Goal: Information Seeking & Learning: Find specific fact

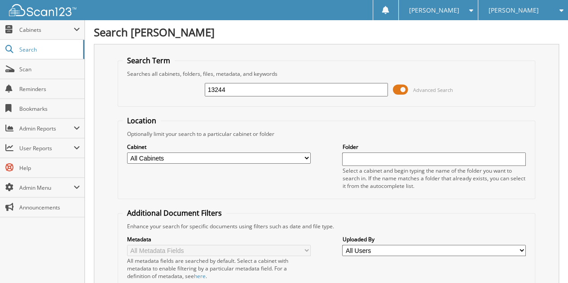
type input "13244"
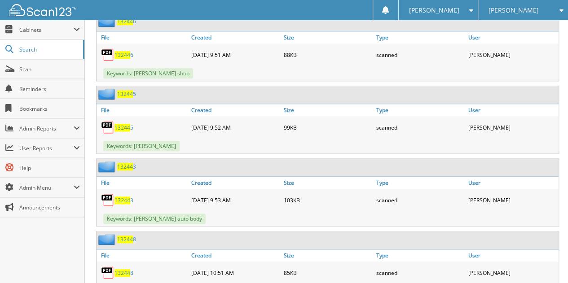
scroll to position [464, 0]
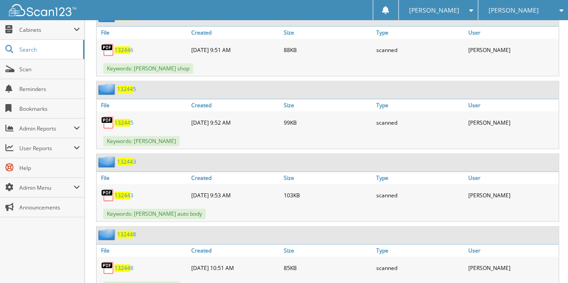
click at [128, 192] on span "13244" at bounding box center [123, 196] width 16 height 8
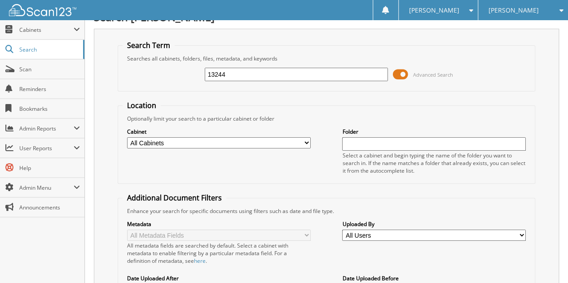
scroll to position [0, 0]
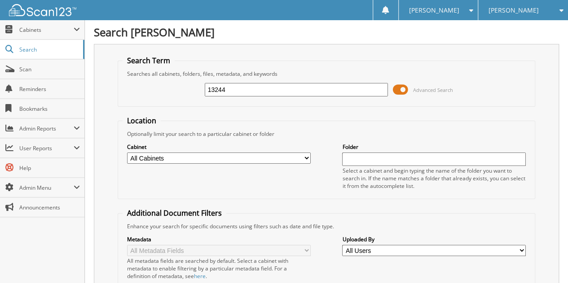
drag, startPoint x: 242, startPoint y: 85, endPoint x: 143, endPoint y: 65, distance: 100.9
click at [143, 65] on fieldset "Search Term Searches all cabinets, folders, files, metadata, and keywords 13244…" at bounding box center [327, 81] width 418 height 51
type input "132770"
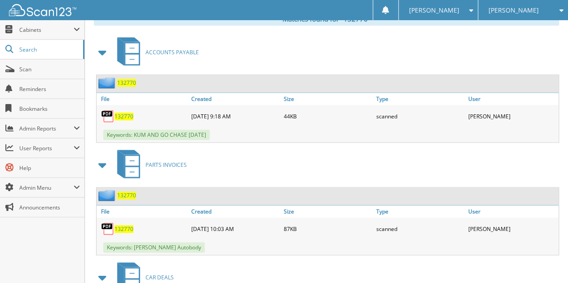
scroll to position [458, 0]
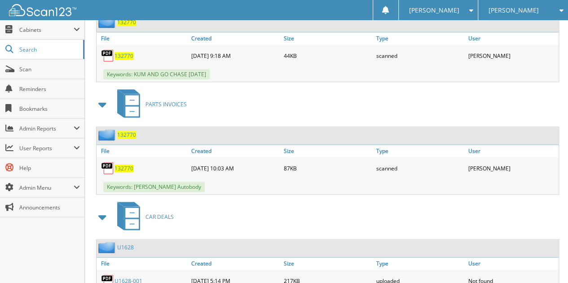
click at [121, 165] on span "132770" at bounding box center [124, 169] width 19 height 8
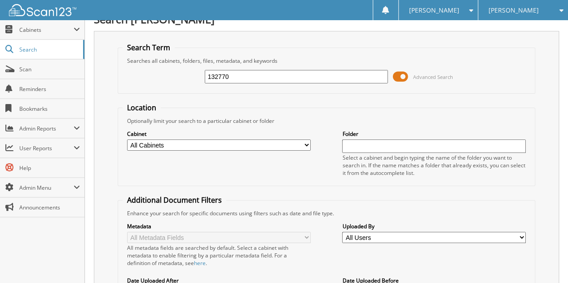
scroll to position [0, 0]
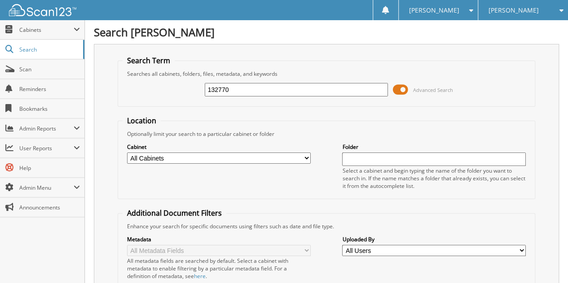
drag, startPoint x: 177, startPoint y: 99, endPoint x: 121, endPoint y: 95, distance: 55.4
click at [121, 95] on fieldset "Search Term Searches all cabinets, folders, files, metadata, and keywords 13277…" at bounding box center [327, 81] width 418 height 51
type input "14080"
click at [291, 173] on div "Cabinet All Cabinets Accounting Month End ACCOUNTS PAYABLE ADVERTISING BANKS RE…" at bounding box center [327, 166] width 408 height 57
click at [291, 158] on select "All Cabinets Accounting Month End ACCOUNTS PAYABLE ADVERTISING BANKS RECS CAR D…" at bounding box center [219, 158] width 184 height 11
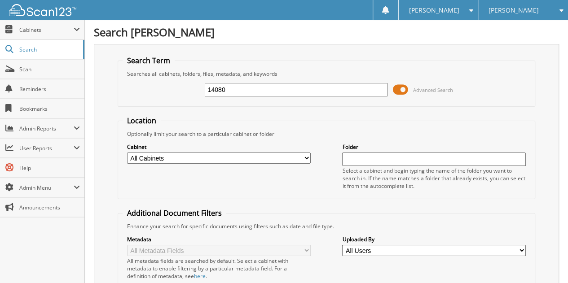
select select "1679"
click at [127, 153] on select "All Cabinets Accounting Month End ACCOUNTS PAYABLE ADVERTISING BANKS RECS CAR D…" at bounding box center [219, 158] width 184 height 11
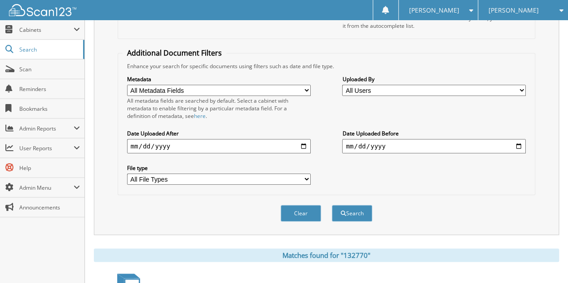
scroll to position [167, 0]
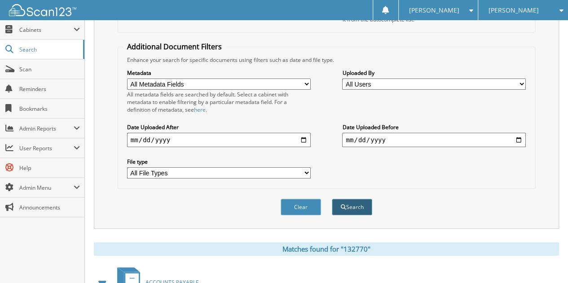
click at [364, 199] on button "Search" at bounding box center [352, 207] width 40 height 17
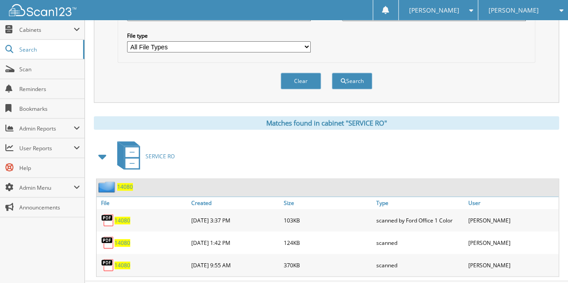
scroll to position [303, 0]
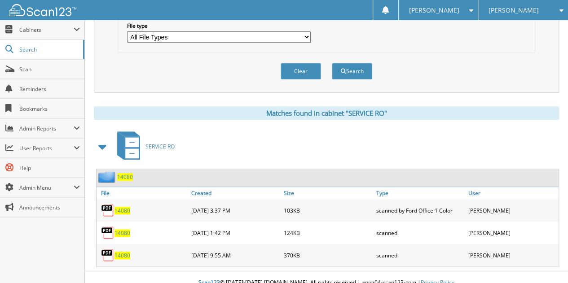
click at [124, 207] on span "14080" at bounding box center [123, 211] width 16 height 8
click at [126, 230] on span "14080" at bounding box center [123, 234] width 16 height 8
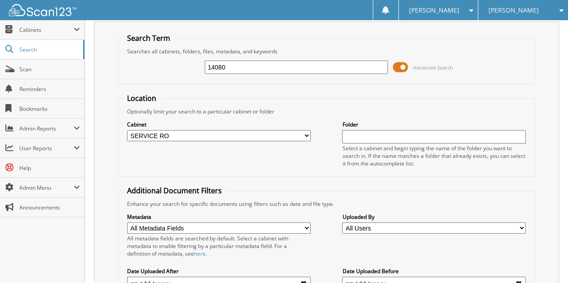
scroll to position [22, 0]
drag, startPoint x: 235, startPoint y: 66, endPoint x: 181, endPoint y: 82, distance: 56.7
click at [181, 82] on fieldset "Search Term Searches all cabinets, folders, files, metadata, and keywords 14080…" at bounding box center [327, 59] width 418 height 51
type input "92110"
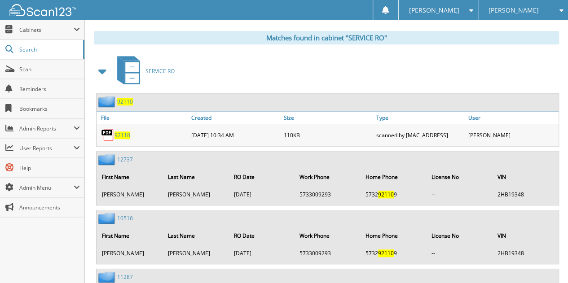
scroll to position [379, 0]
click at [117, 131] on span "92110" at bounding box center [123, 135] width 16 height 8
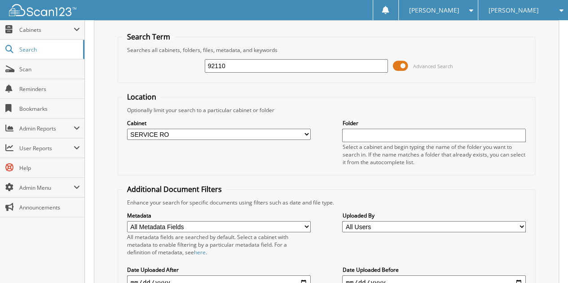
scroll to position [14, 0]
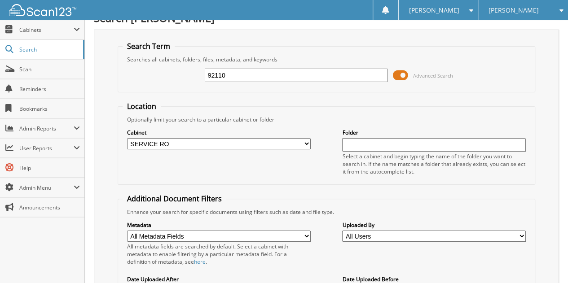
click at [245, 82] on div "92110 Advanced Search" at bounding box center [327, 75] width 408 height 24
drag, startPoint x: 239, startPoint y: 77, endPoint x: 61, endPoint y: 102, distance: 179.6
type input "17785"
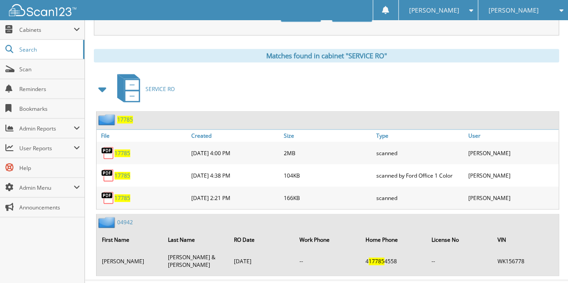
scroll to position [360, 0]
click at [126, 195] on span "17785" at bounding box center [123, 199] width 16 height 8
click at [127, 195] on span "17785" at bounding box center [123, 199] width 16 height 8
click at [126, 150] on span "17785" at bounding box center [123, 154] width 16 height 8
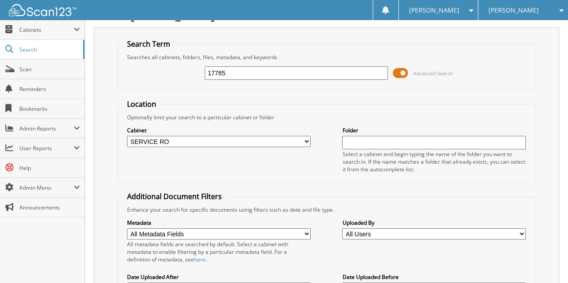
scroll to position [0, 0]
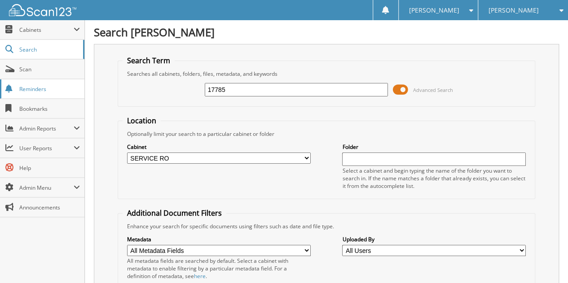
drag, startPoint x: 240, startPoint y: 87, endPoint x: 83, endPoint y: 88, distance: 157.2
type input "18359"
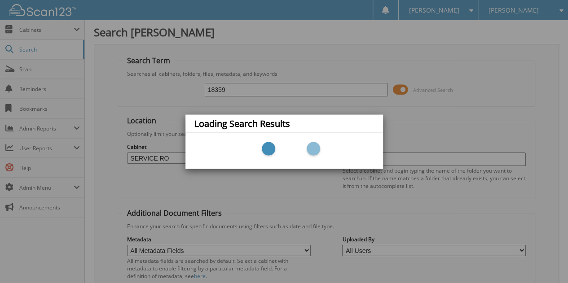
click at [142, 229] on div "Loading Search Results" at bounding box center [284, 141] width 568 height 283
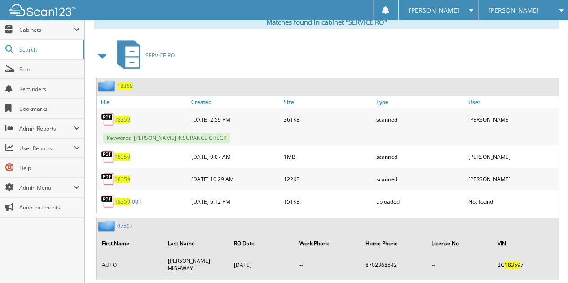
scroll to position [394, 0]
click at [122, 115] on span "18359" at bounding box center [123, 119] width 16 height 8
click at [121, 153] on span "18359" at bounding box center [123, 157] width 16 height 8
click at [119, 175] on span "18359" at bounding box center [123, 179] width 16 height 8
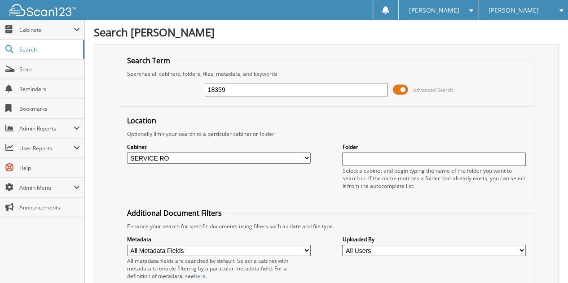
drag, startPoint x: 235, startPoint y: 90, endPoint x: 128, endPoint y: 74, distance: 108.5
click at [128, 74] on fieldset "Search Term Searches all cabinets, folders, files, metadata, and keywords 18359…" at bounding box center [327, 81] width 418 height 51
type input "17622"
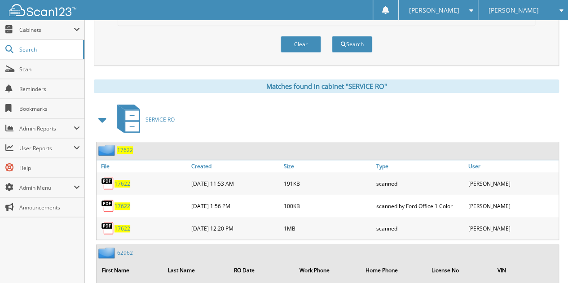
scroll to position [360, 0]
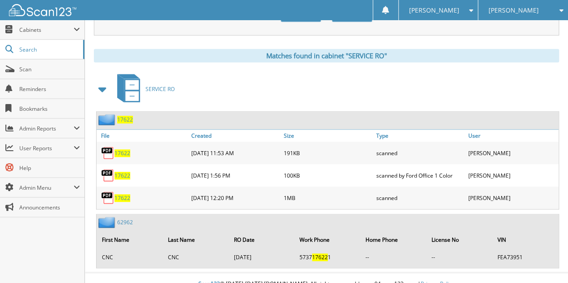
click at [120, 150] on span "17622" at bounding box center [123, 154] width 16 height 8
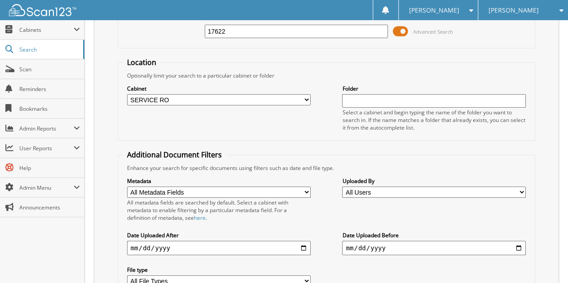
scroll to position [0, 0]
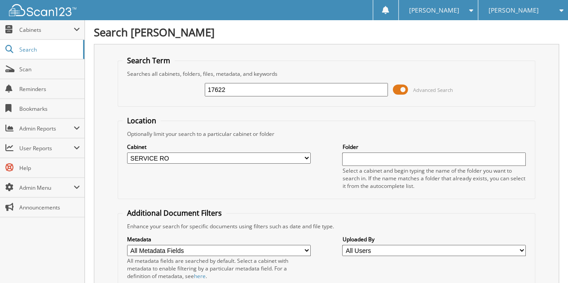
drag, startPoint x: 233, startPoint y: 89, endPoint x: 204, endPoint y: 89, distance: 28.7
click at [204, 89] on div "17622 Advanced Search" at bounding box center [327, 90] width 408 height 24
type input "18153"
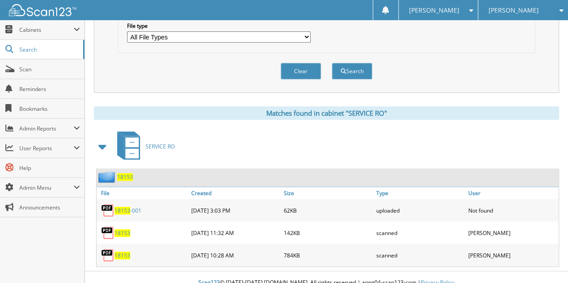
scroll to position [303, 0]
click at [124, 230] on span "18153" at bounding box center [123, 234] width 16 height 8
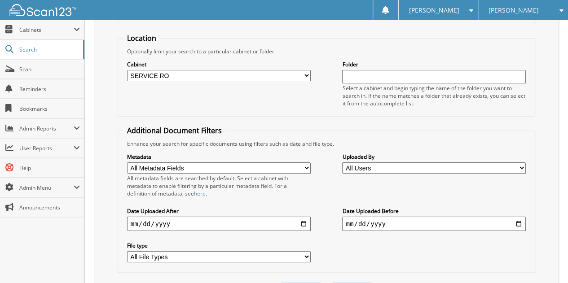
scroll to position [0, 0]
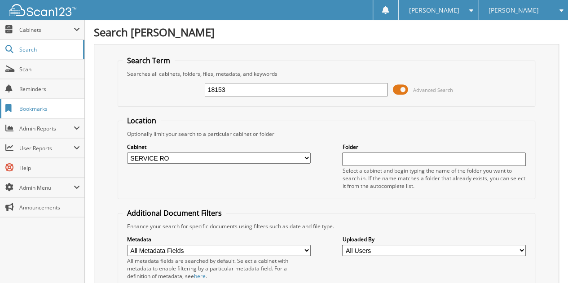
drag, startPoint x: 231, startPoint y: 84, endPoint x: 53, endPoint y: 107, distance: 179.8
type input "19057"
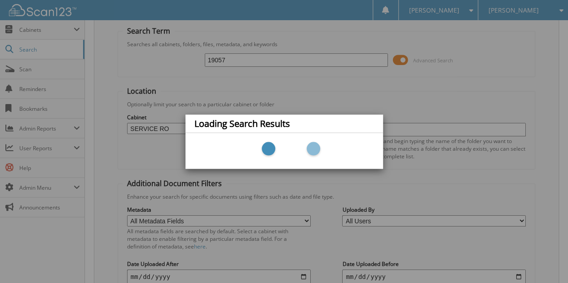
scroll to position [33, 0]
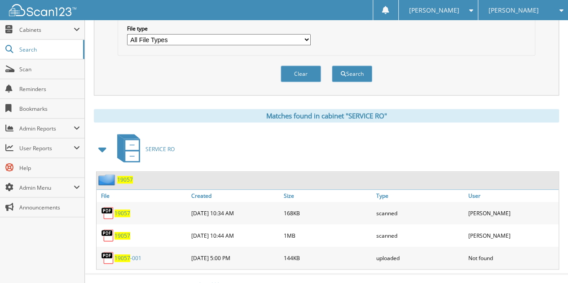
scroll to position [303, 0]
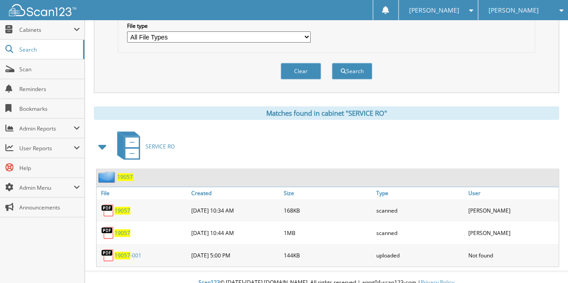
click at [122, 207] on span "19057" at bounding box center [123, 211] width 16 height 8
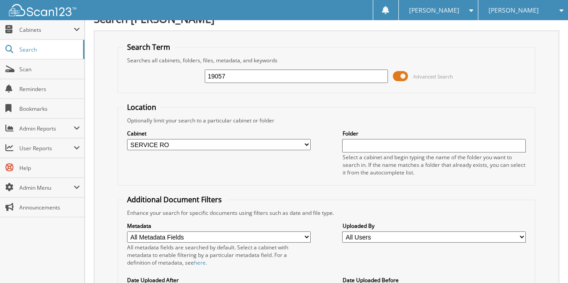
scroll to position [6, 0]
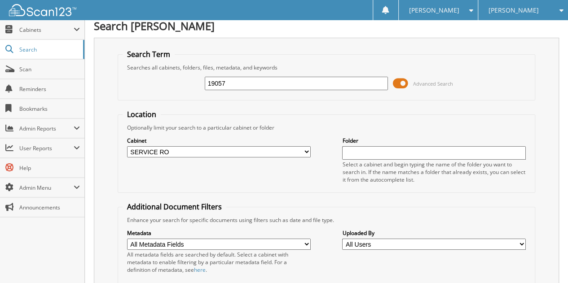
drag, startPoint x: 185, startPoint y: 82, endPoint x: 121, endPoint y: 82, distance: 64.2
click at [121, 82] on fieldset "Search Term Searches all cabinets, folders, files, metadata, and keywords 19057…" at bounding box center [327, 74] width 418 height 51
type input "19173"
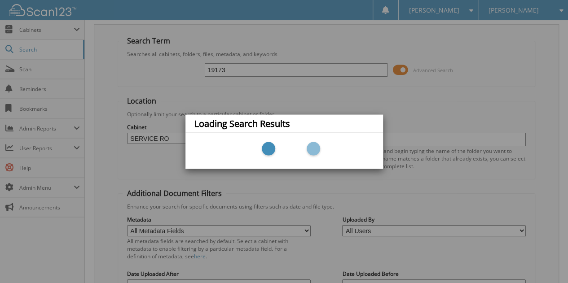
scroll to position [21, 0]
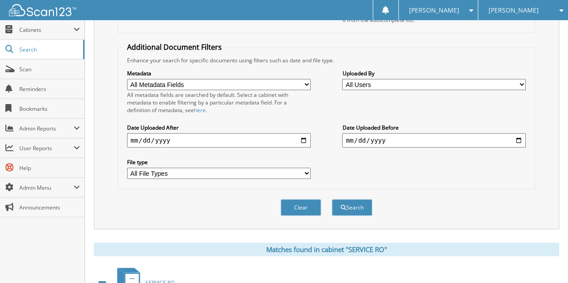
scroll to position [303, 0]
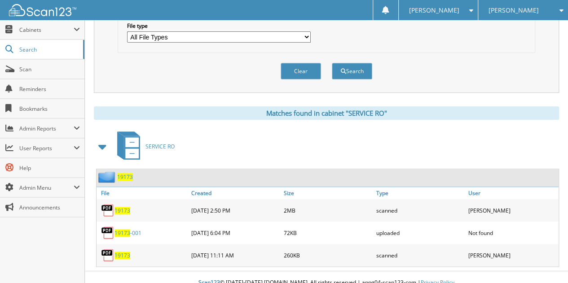
click at [123, 252] on span "19173" at bounding box center [123, 256] width 16 height 8
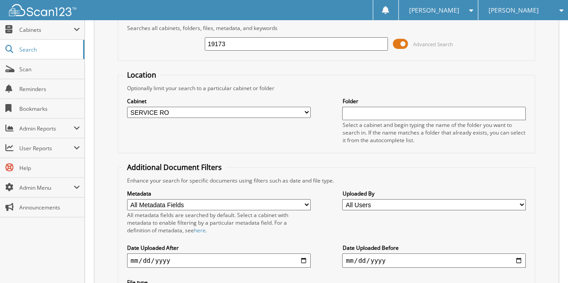
scroll to position [0, 0]
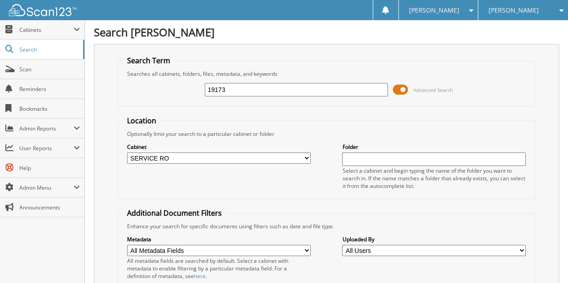
drag, startPoint x: 231, startPoint y: 92, endPoint x: 115, endPoint y: 97, distance: 116.4
click at [115, 97] on div "Search Term Searches all cabinets, folders, files, metadata, and keywords 19173…" at bounding box center [326, 220] width 465 height 352
type input "07694"
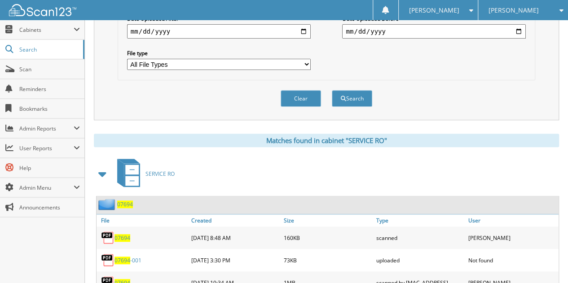
scroll to position [303, 0]
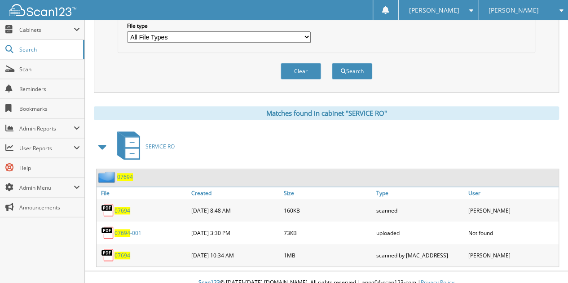
click at [124, 207] on span "07694" at bounding box center [123, 211] width 16 height 8
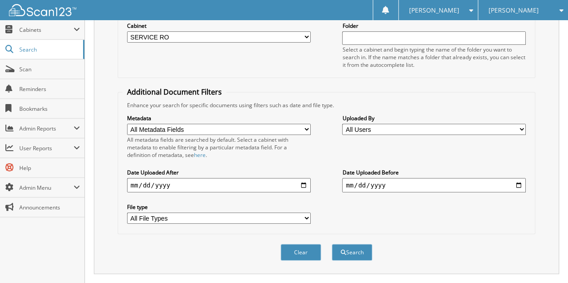
scroll to position [0, 0]
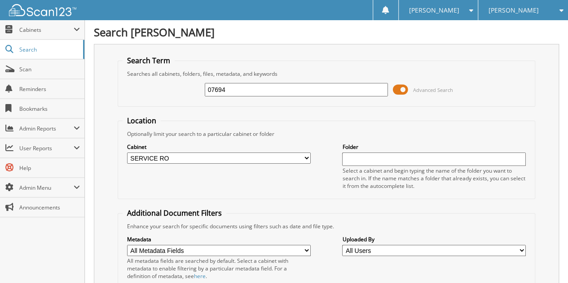
drag, startPoint x: 223, startPoint y: 91, endPoint x: 172, endPoint y: 112, distance: 54.8
click at [172, 112] on form "Search Term Searches all cabinets, folders, files, metadata, and keywords 07694…" at bounding box center [327, 224] width 418 height 336
type input "213549"
click at [191, 155] on select "All Cabinets Accounting Month End ACCOUNTS PAYABLE ADVERTISING BANKS RECS CAR D…" at bounding box center [219, 158] width 184 height 11
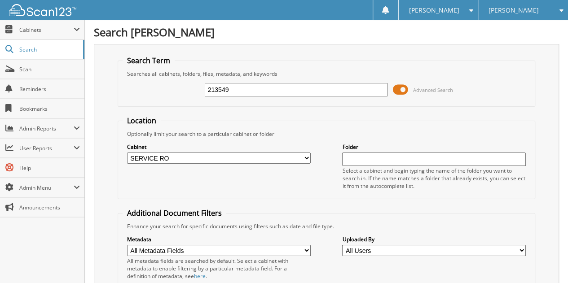
select select "7223"
click at [127, 153] on select "All Cabinets Accounting Month End ACCOUNTS PAYABLE ADVERTISING BANKS RECS CAR D…" at bounding box center [219, 158] width 184 height 11
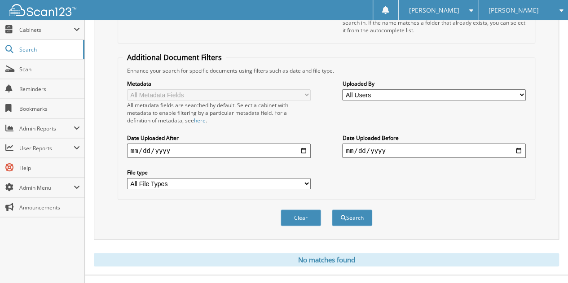
scroll to position [162, 0]
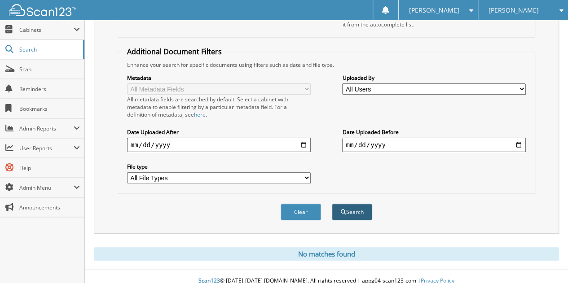
click at [356, 204] on button "Search" at bounding box center [352, 212] width 40 height 17
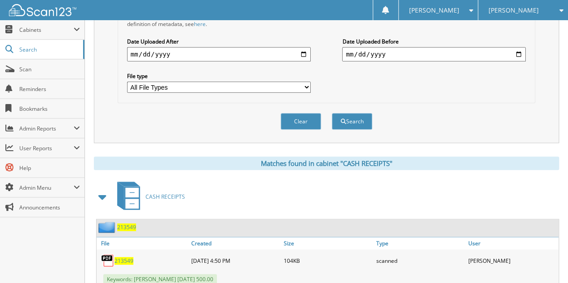
scroll to position [272, 0]
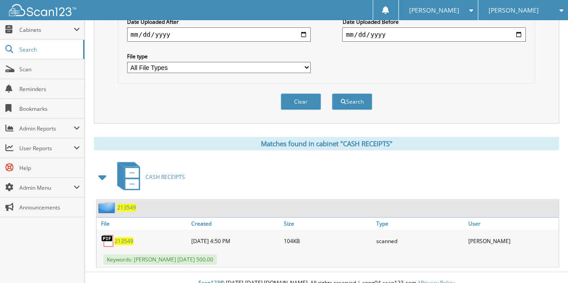
click at [123, 238] on span "213549" at bounding box center [124, 242] width 19 height 8
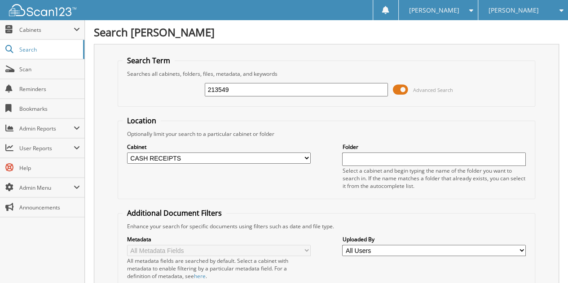
click at [221, 161] on div "Cabinet All Cabinets Accounting Month End ACCOUNTS PAYABLE ADVERTISING BANKS RE…" at bounding box center [219, 153] width 184 height 22
click at [221, 158] on select "All Cabinets Accounting Month End ACCOUNTS PAYABLE ADVERTISING BANKS RECS CAR D…" at bounding box center [219, 158] width 184 height 11
select select "1679"
click at [127, 153] on select "All Cabinets Accounting Month End ACCOUNTS PAYABLE ADVERTISING BANKS RECS CAR D…" at bounding box center [219, 158] width 184 height 11
drag, startPoint x: 255, startPoint y: 84, endPoint x: 137, endPoint y: 94, distance: 118.1
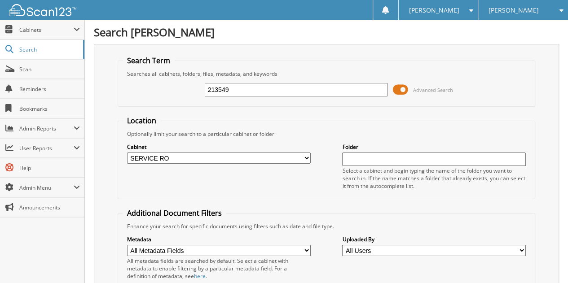
click at [137, 94] on div "213549 Advanced Search" at bounding box center [327, 90] width 408 height 24
type input "11817"
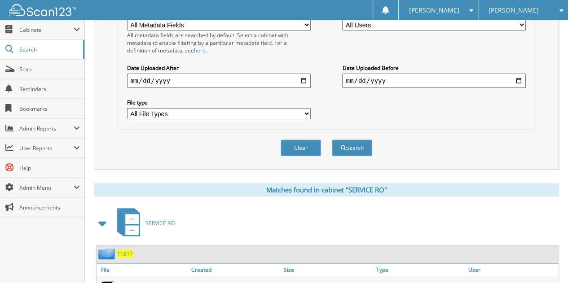
scroll to position [337, 0]
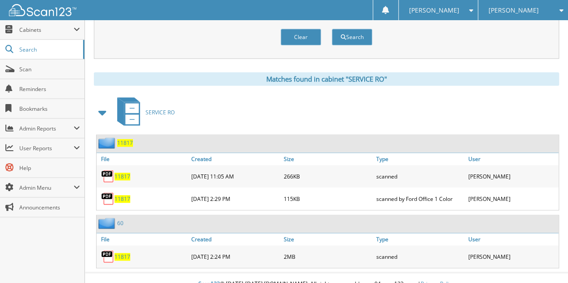
click at [122, 253] on span "11817" at bounding box center [123, 257] width 16 height 8
click at [128, 173] on span "11817" at bounding box center [123, 177] width 16 height 8
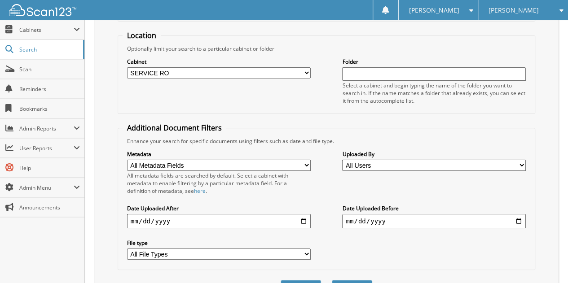
scroll to position [0, 0]
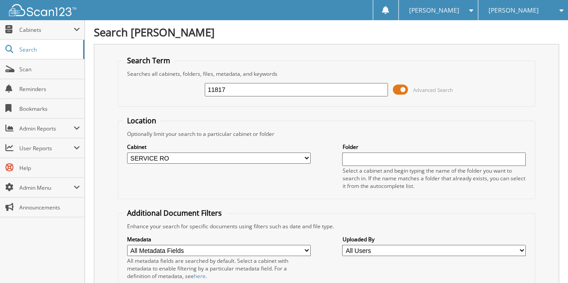
drag, startPoint x: 238, startPoint y: 89, endPoint x: 84, endPoint y: 74, distance: 154.4
type input "15782"
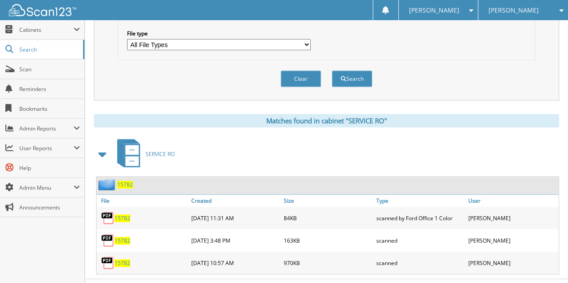
scroll to position [303, 0]
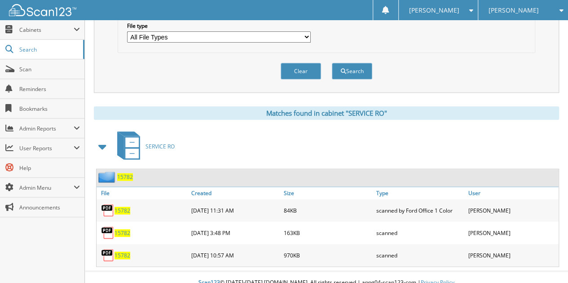
click at [120, 230] on span "15782" at bounding box center [123, 234] width 16 height 8
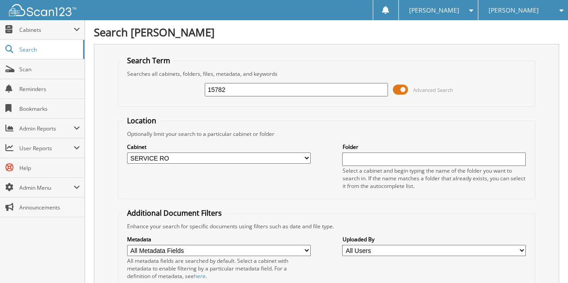
drag, startPoint x: 234, startPoint y: 89, endPoint x: 140, endPoint y: 82, distance: 94.1
click at [140, 82] on div "15782 Advanced Search" at bounding box center [327, 90] width 408 height 24
type input "18333"
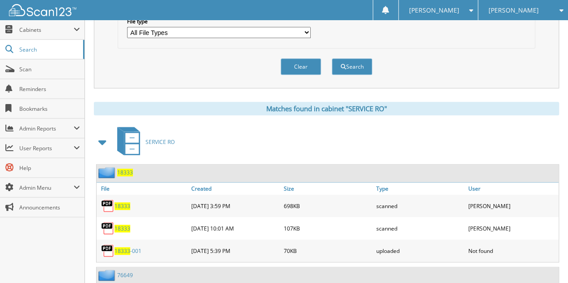
scroll to position [308, 0]
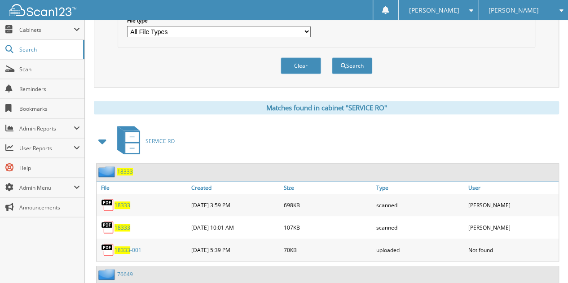
click at [120, 224] on span "18333" at bounding box center [123, 228] width 16 height 8
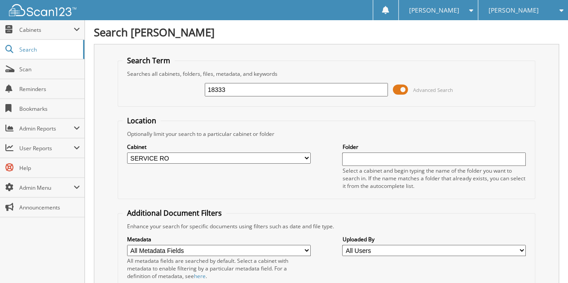
drag, startPoint x: 233, startPoint y: 97, endPoint x: 139, endPoint y: 97, distance: 93.4
click at [139, 97] on div "18333 Advanced Search" at bounding box center [327, 90] width 408 height 24
drag, startPoint x: 228, startPoint y: 85, endPoint x: 147, endPoint y: 105, distance: 83.7
click at [147, 105] on fieldset "Search Term Searches all cabinets, folders, files, metadata, and keywords 18333…" at bounding box center [327, 81] width 418 height 51
type input "20826"
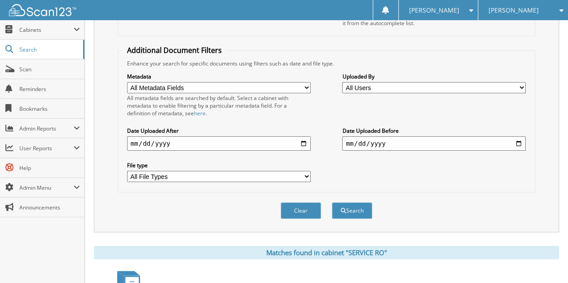
scroll to position [303, 0]
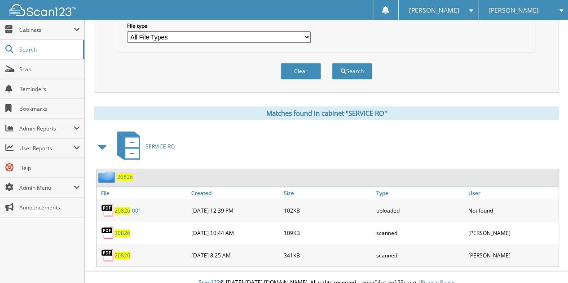
click at [127, 230] on span "20826" at bounding box center [123, 234] width 16 height 8
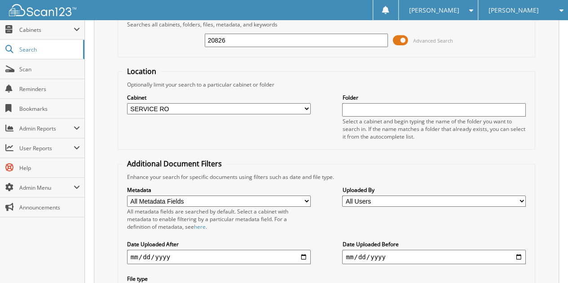
scroll to position [49, 0]
click at [192, 108] on select "All Cabinets Accounting Month End ACCOUNTS PAYABLE ADVERTISING BANKS RECS CAR D…" at bounding box center [219, 108] width 184 height 11
select select "1676"
click at [127, 103] on select "All Cabinets Accounting Month End ACCOUNTS PAYABLE ADVERTISING BANKS RECS CAR D…" at bounding box center [219, 108] width 184 height 11
drag, startPoint x: 234, startPoint y: 41, endPoint x: 159, endPoint y: 49, distance: 75.8
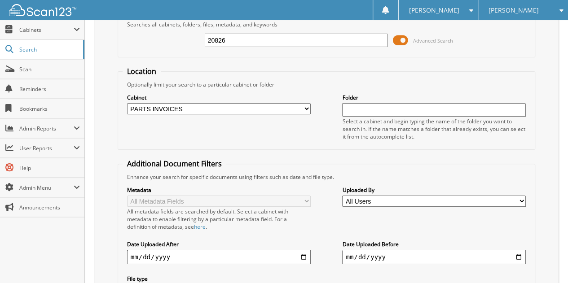
click at [159, 49] on div "20826 Advanced Search" at bounding box center [327, 40] width 408 height 24
type input "134698"
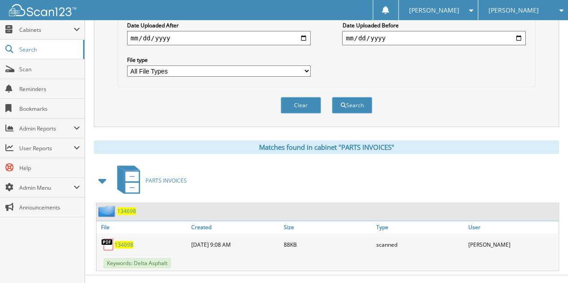
scroll to position [272, 0]
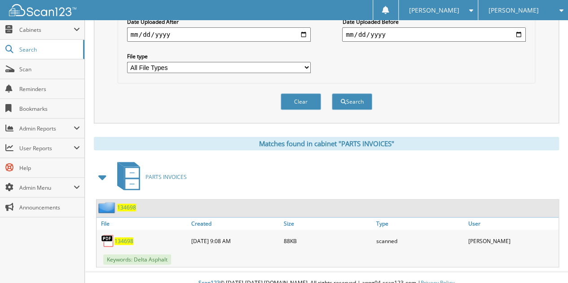
click at [121, 238] on span "134698" at bounding box center [124, 242] width 19 height 8
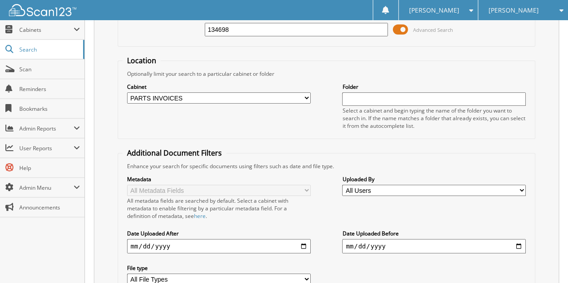
scroll to position [57, 0]
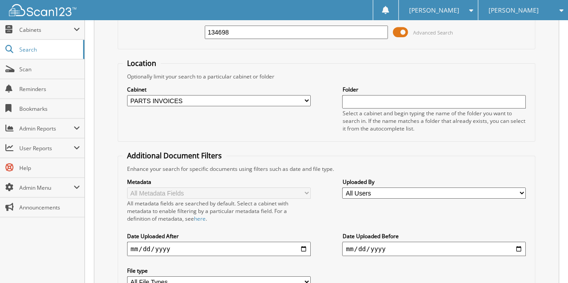
drag, startPoint x: 236, startPoint y: 31, endPoint x: 153, endPoint y: 14, distance: 85.4
click at [153, 14] on body "Heather B. Settings Logout Glen Sain Ford Glen Sain Chevrolet Cadillac Glen Sai…" at bounding box center [284, 226] width 568 height 567
type input "135593"
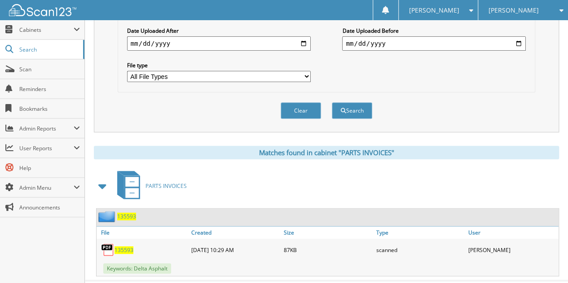
scroll to position [272, 0]
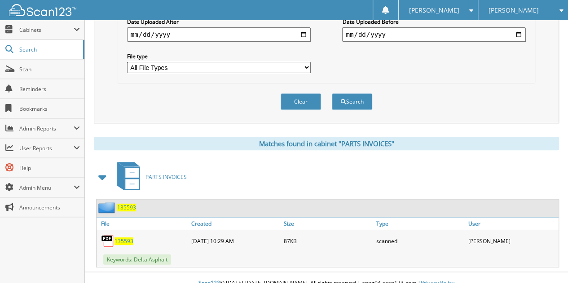
click at [124, 238] on span "135593" at bounding box center [124, 242] width 19 height 8
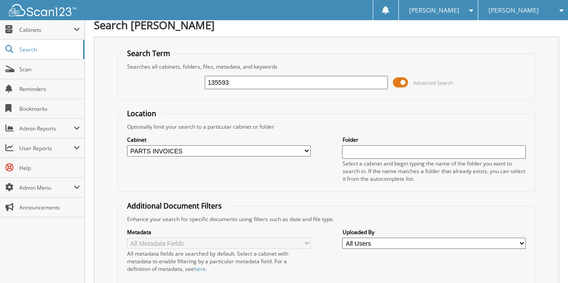
scroll to position [0, 0]
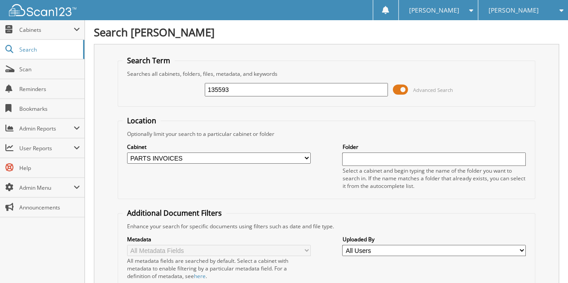
drag, startPoint x: 232, startPoint y: 91, endPoint x: 103, endPoint y: 89, distance: 128.5
click at [103, 89] on div "Search Term Searches all cabinets, folders, files, metadata, and keywords 13559…" at bounding box center [326, 220] width 465 height 352
type input "136828"
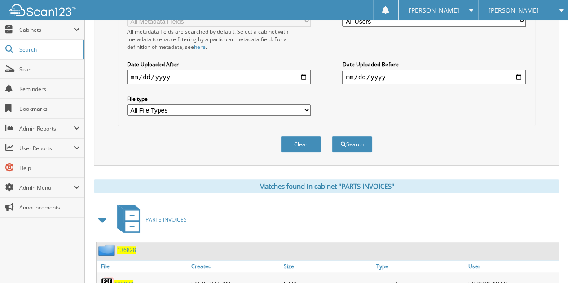
scroll to position [272, 0]
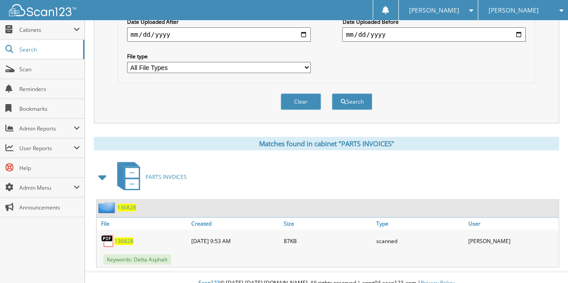
click at [126, 238] on span "136828" at bounding box center [124, 242] width 19 height 8
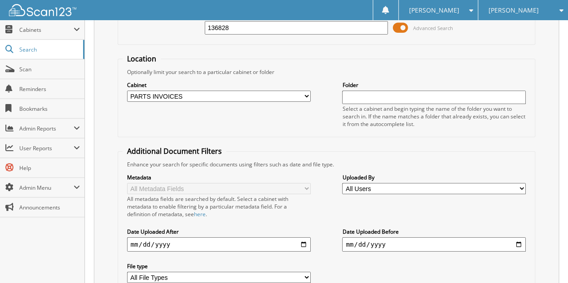
scroll to position [0, 0]
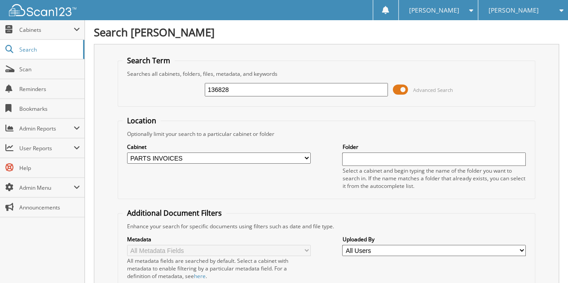
click at [308, 155] on select "All Cabinets Accounting Month End ACCOUNTS PAYABLE ADVERTISING BANKS RECS CAR D…" at bounding box center [219, 158] width 184 height 11
select select
click at [127, 153] on select "All Cabinets Accounting Month End ACCOUNTS PAYABLE ADVERTISING BANKS RECS CAR D…" at bounding box center [219, 158] width 184 height 11
drag, startPoint x: 235, startPoint y: 87, endPoint x: 125, endPoint y: 113, distance: 113.1
click at [132, 114] on form "Search Term Searches all cabinets, folders, files, metadata, and keywords 13682…" at bounding box center [327, 224] width 418 height 336
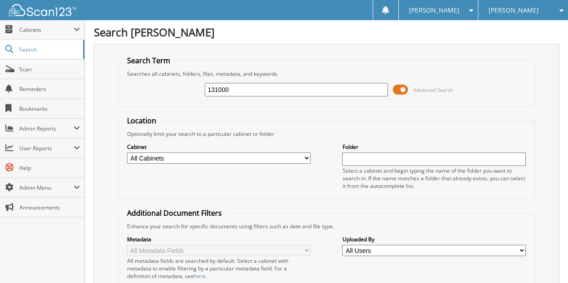
type input "131000"
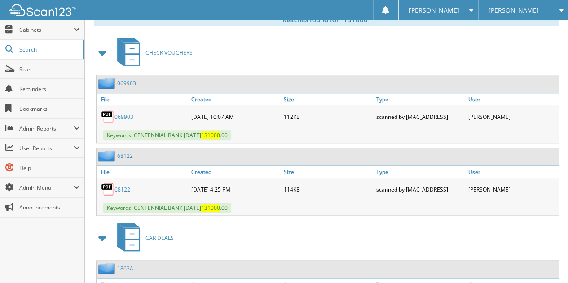
scroll to position [396, 0]
click at [102, 45] on span at bounding box center [103, 53] width 13 height 16
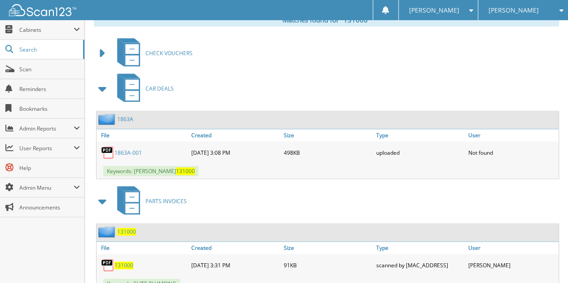
click at [99, 81] on span at bounding box center [103, 89] width 13 height 16
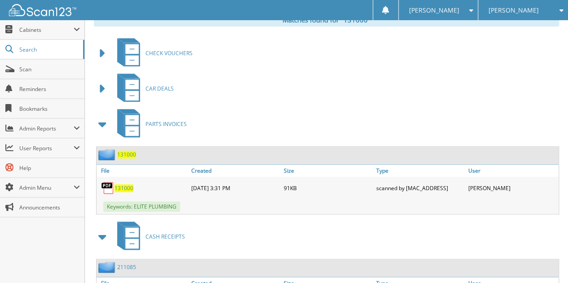
click at [120, 179] on div "131000" at bounding box center [143, 188] width 93 height 18
click at [122, 185] on span "131000" at bounding box center [124, 189] width 19 height 8
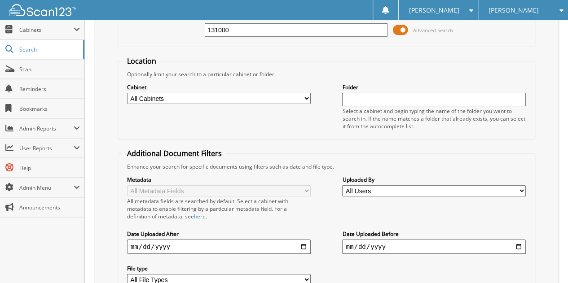
scroll to position [0, 0]
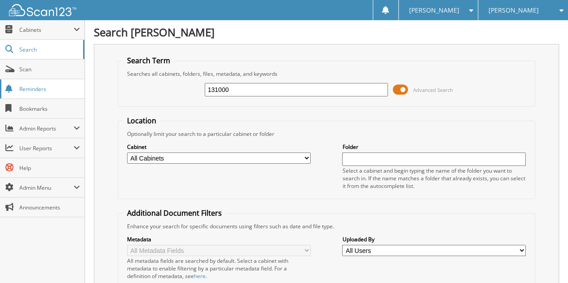
drag, startPoint x: 238, startPoint y: 88, endPoint x: 21, endPoint y: 92, distance: 217.4
type input "331159"
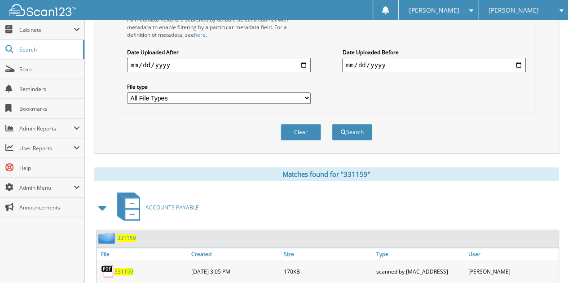
scroll to position [272, 0]
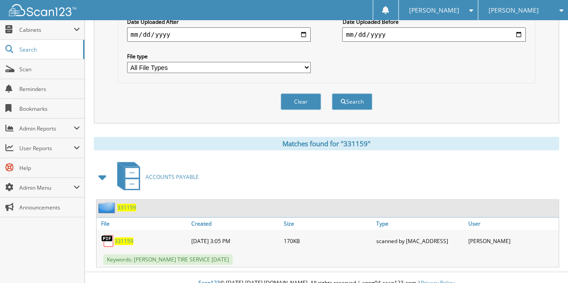
click at [121, 238] on span "331159" at bounding box center [124, 242] width 19 height 8
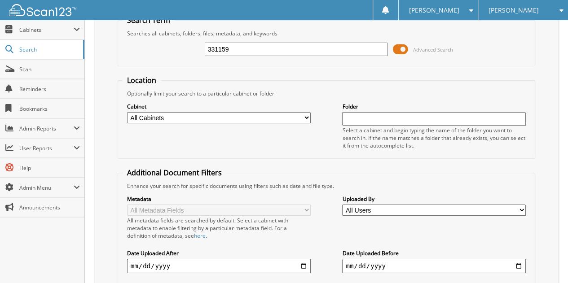
scroll to position [0, 0]
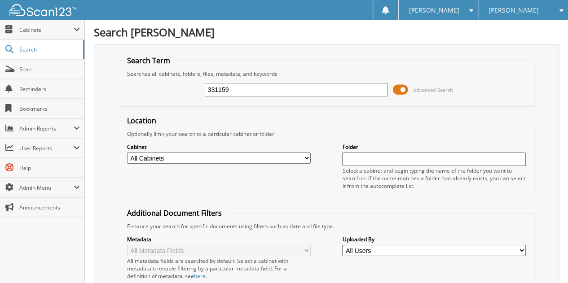
drag, startPoint x: 241, startPoint y: 89, endPoint x: 94, endPoint y: 95, distance: 147.0
click at [94, 95] on div "Search Term Searches all cabinets, folders, files, metadata, and keywords 33115…" at bounding box center [326, 220] width 465 height 352
type input "14244"
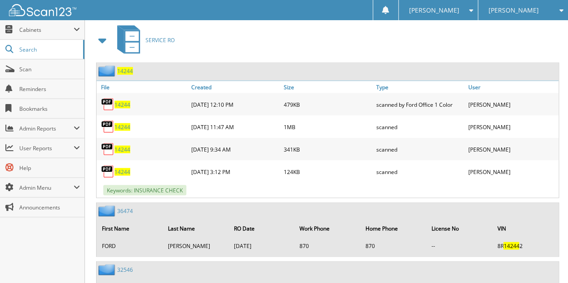
scroll to position [776, 0]
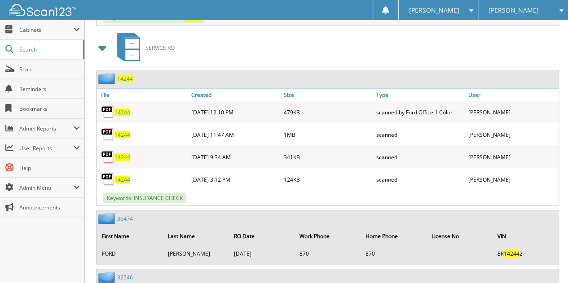
click at [124, 176] on span "14244" at bounding box center [123, 180] width 16 height 8
click at [119, 153] on span "14244" at bounding box center [123, 157] width 16 height 8
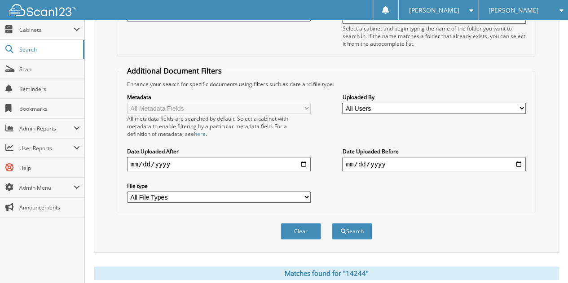
scroll to position [50, 0]
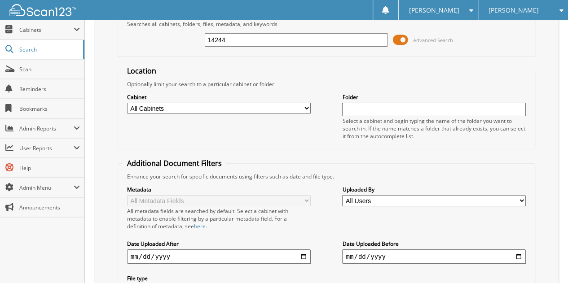
drag, startPoint x: 227, startPoint y: 39, endPoint x: 177, endPoint y: 39, distance: 50.8
click at [177, 39] on div "14244 Advanced Search" at bounding box center [327, 40] width 408 height 24
type input "17380"
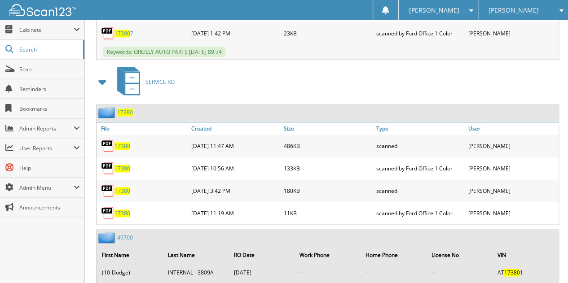
scroll to position [554, 0]
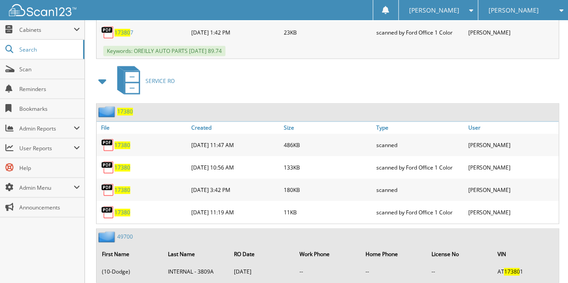
click at [126, 186] on span "17380" at bounding box center [123, 190] width 16 height 8
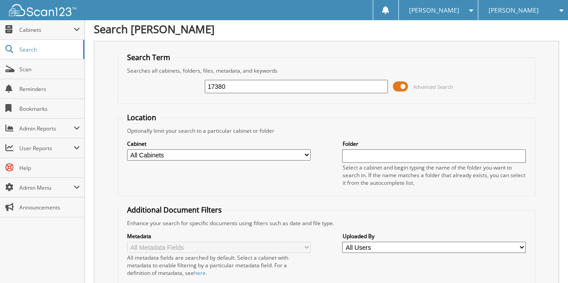
scroll to position [0, 0]
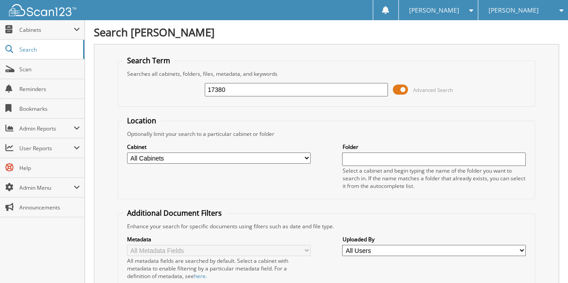
drag, startPoint x: 234, startPoint y: 89, endPoint x: 164, endPoint y: 81, distance: 70.1
click at [164, 81] on div "17380 Advanced Search" at bounding box center [327, 90] width 408 height 24
type input "215169"
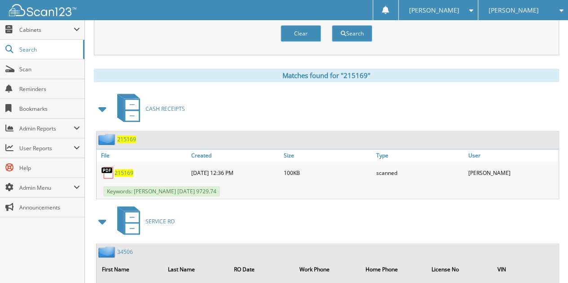
scroll to position [369, 0]
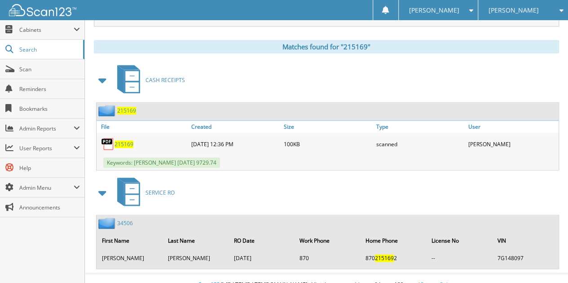
click at [128, 141] on span "215169" at bounding box center [124, 145] width 19 height 8
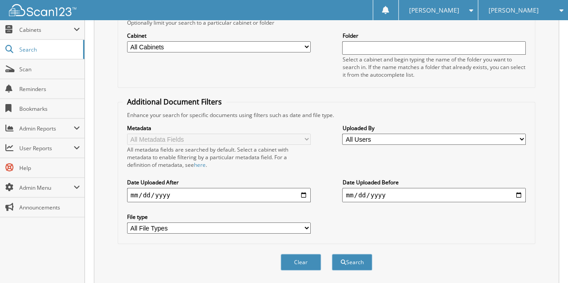
scroll to position [0, 0]
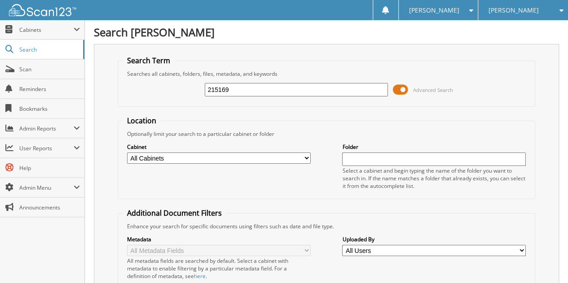
drag, startPoint x: 241, startPoint y: 88, endPoint x: 174, endPoint y: 89, distance: 66.5
click at [174, 89] on div "215169 Advanced Search" at bounding box center [327, 90] width 408 height 24
type input "19167"
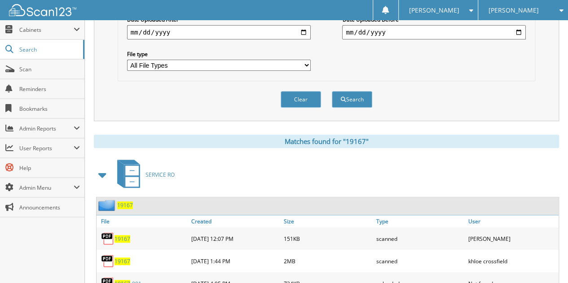
scroll to position [335, 0]
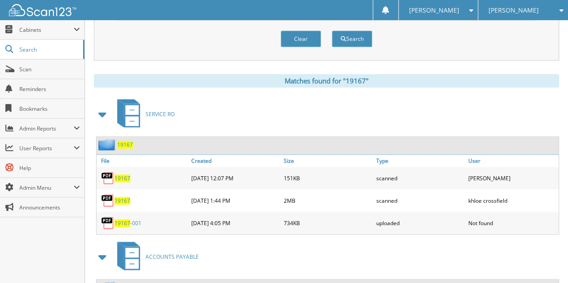
click at [121, 175] on span "19167" at bounding box center [123, 179] width 16 height 8
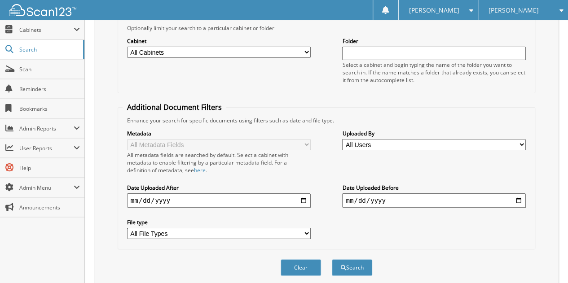
scroll to position [0, 0]
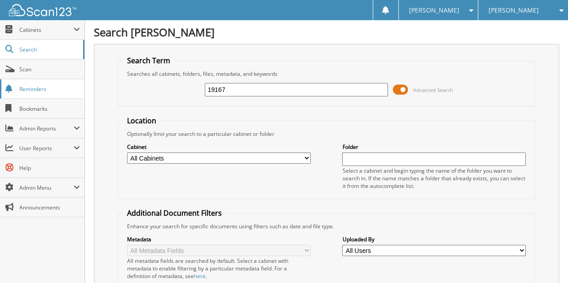
drag, startPoint x: 264, startPoint y: 82, endPoint x: 57, endPoint y: 93, distance: 206.4
type input "00489"
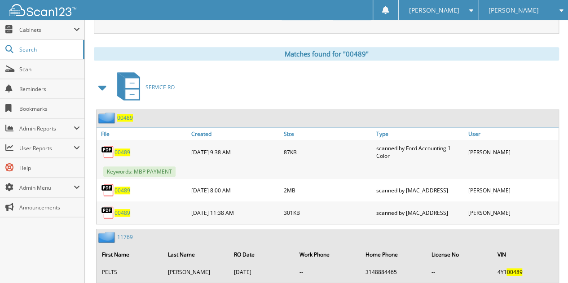
scroll to position [362, 0]
click at [120, 148] on span "00489" at bounding box center [123, 152] width 16 height 8
click at [122, 209] on span "00489" at bounding box center [123, 213] width 16 height 8
click at [124, 209] on span "00489" at bounding box center [123, 213] width 16 height 8
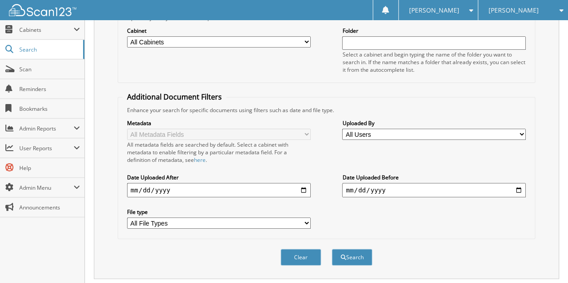
scroll to position [0, 0]
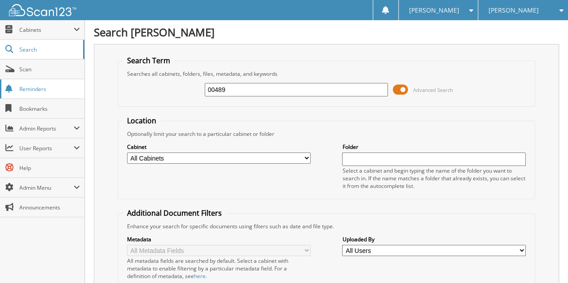
drag, startPoint x: 231, startPoint y: 88, endPoint x: 80, endPoint y: 79, distance: 151.1
type input "134307"
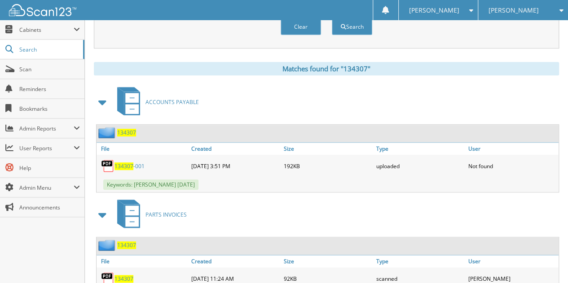
scroll to position [383, 0]
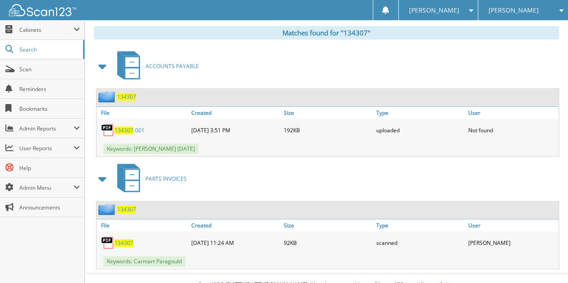
click at [126, 239] on span "134307" at bounding box center [124, 243] width 19 height 8
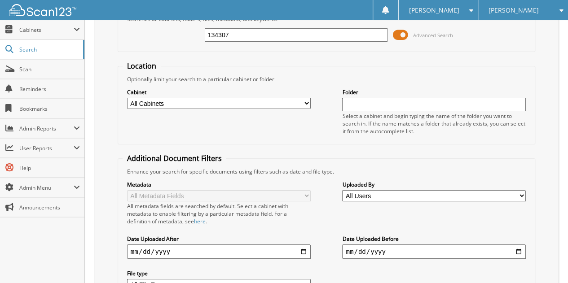
scroll to position [0, 0]
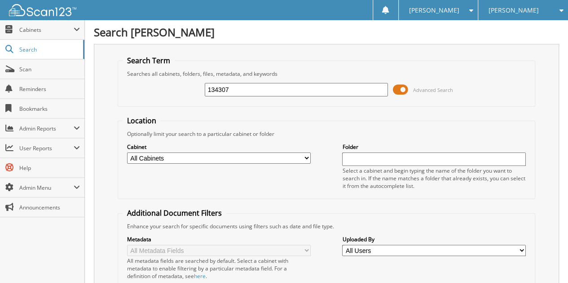
drag, startPoint x: 236, startPoint y: 90, endPoint x: 164, endPoint y: 105, distance: 73.4
click at [164, 105] on fieldset "Search Term Searches all cabinets, folders, files, metadata, and keywords 13430…" at bounding box center [327, 81] width 418 height 51
type input "136844"
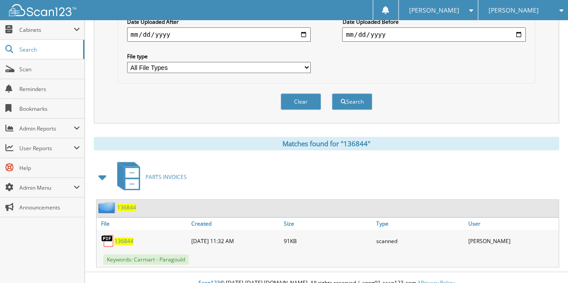
click at [125, 238] on span "136844" at bounding box center [124, 242] width 19 height 8
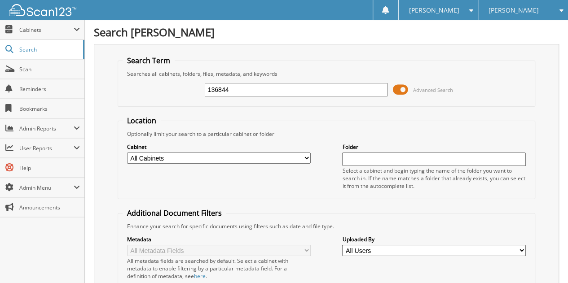
scroll to position [0, 0]
drag, startPoint x: 245, startPoint y: 90, endPoint x: 143, endPoint y: 82, distance: 102.3
click at [143, 82] on div "136844 Advanced Search" at bounding box center [327, 90] width 408 height 24
type input "136987"
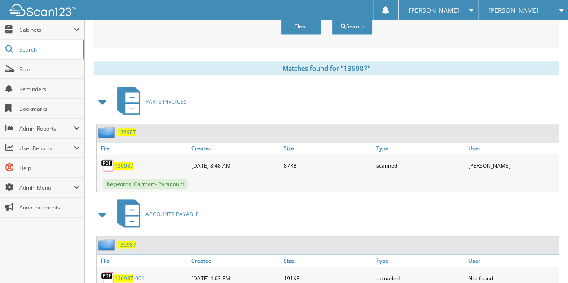
scroll to position [349, 0]
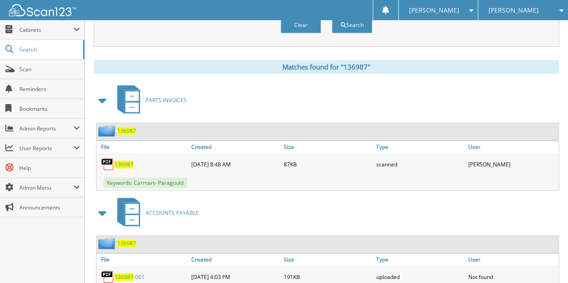
click at [130, 161] on span "136987" at bounding box center [124, 165] width 19 height 8
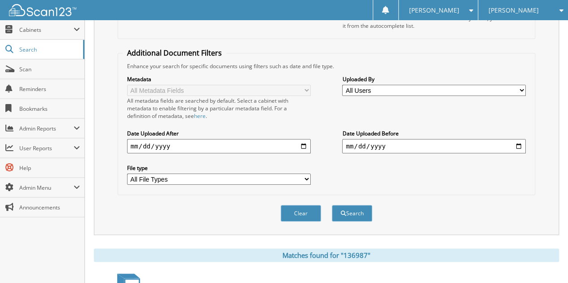
scroll to position [0, 0]
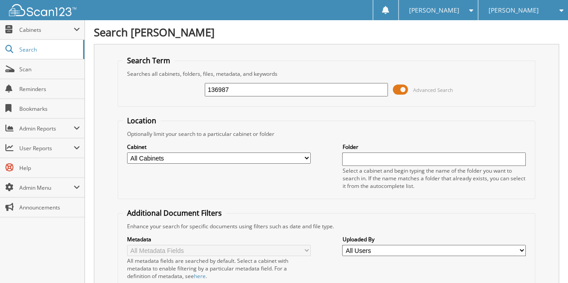
drag, startPoint x: 243, startPoint y: 92, endPoint x: 134, endPoint y: 110, distance: 110.7
click at [134, 110] on form "Search Term Searches all cabinets, folders, files, metadata, and keywords 13698…" at bounding box center [327, 224] width 418 height 336
type input "19682"
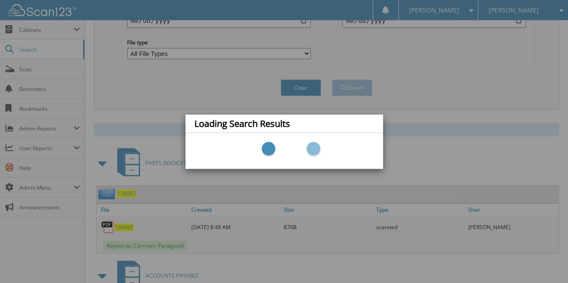
scroll to position [383, 0]
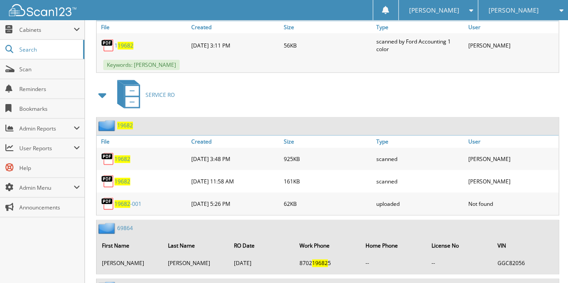
scroll to position [471, 0]
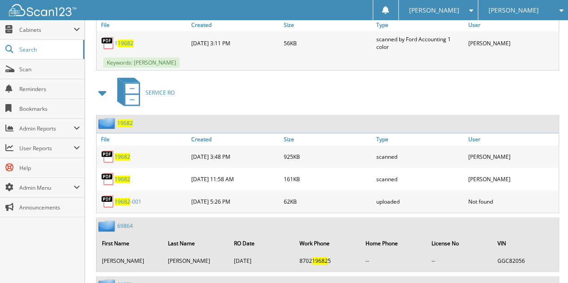
click at [123, 153] on span "19682" at bounding box center [123, 157] width 16 height 8
click at [118, 176] on span "19682" at bounding box center [123, 180] width 16 height 8
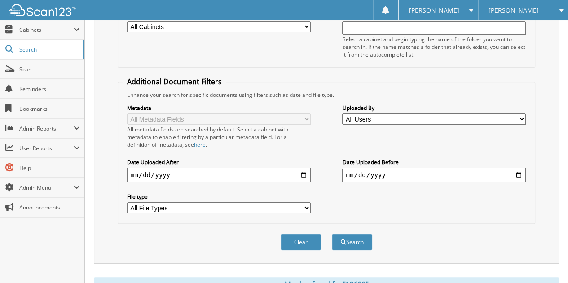
scroll to position [0, 0]
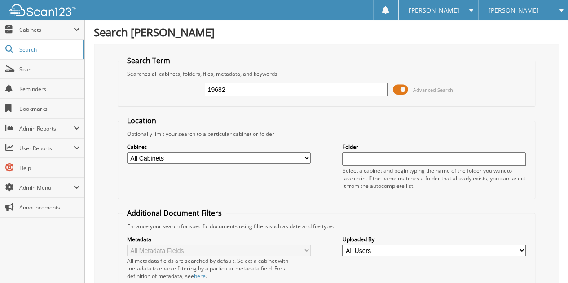
drag, startPoint x: 182, startPoint y: 96, endPoint x: 93, endPoint y: 106, distance: 89.1
click at [94, 106] on div "Search Term Searches all cabinets, folders, files, metadata, and keywords 19682…" at bounding box center [326, 220] width 465 height 352
type input "19744"
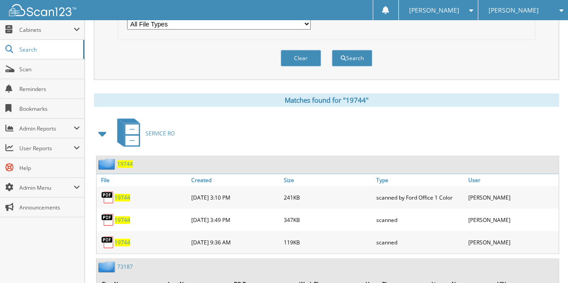
scroll to position [316, 0]
click at [128, 238] on span "19744" at bounding box center [123, 242] width 16 height 8
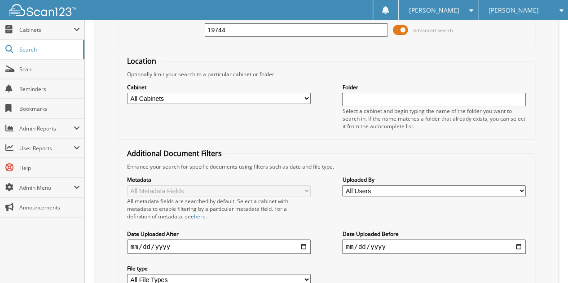
scroll to position [59, 0]
drag, startPoint x: 232, startPoint y: 29, endPoint x: 18, endPoint y: 99, distance: 225.4
type input "19800"
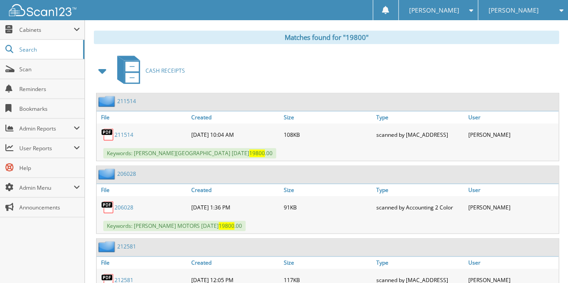
scroll to position [375, 0]
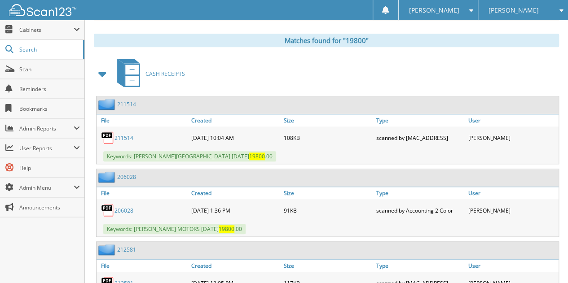
click at [102, 66] on span at bounding box center [103, 74] width 13 height 16
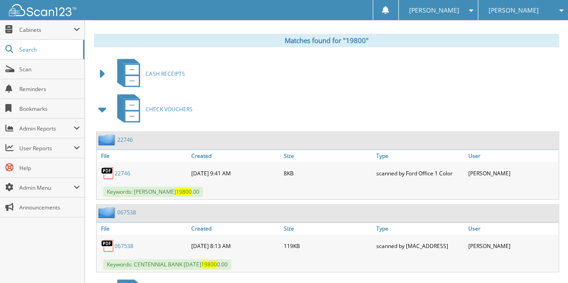
click at [104, 102] on span at bounding box center [103, 110] width 13 height 16
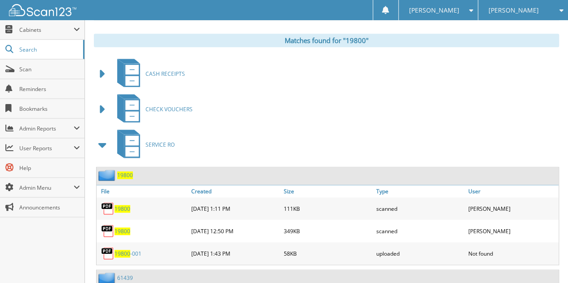
click at [118, 205] on span "19800" at bounding box center [123, 209] width 16 height 8
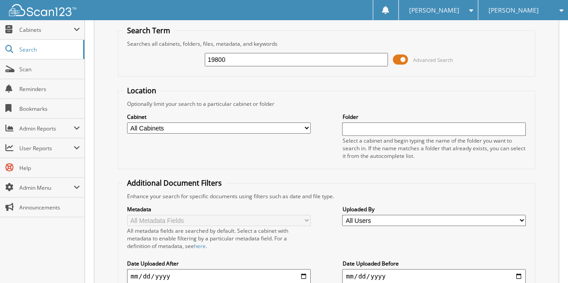
scroll to position [0, 0]
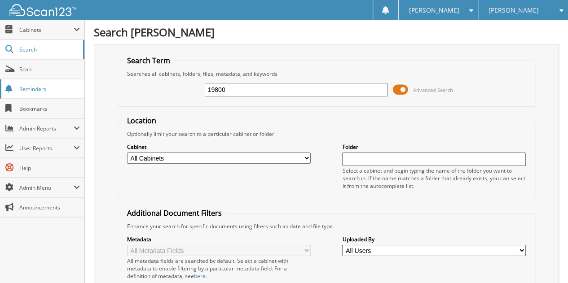
drag, startPoint x: 241, startPoint y: 86, endPoint x: 56, endPoint y: 89, distance: 185.1
type input "21953"
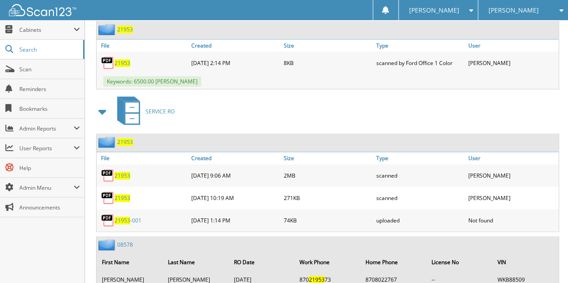
scroll to position [451, 0]
click at [122, 194] on span "21953" at bounding box center [123, 198] width 16 height 8
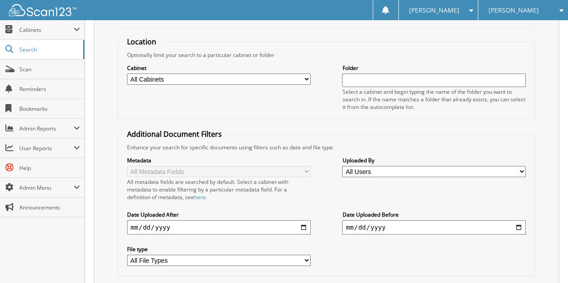
scroll to position [0, 0]
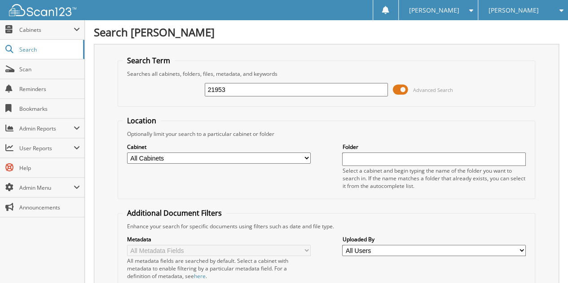
drag, startPoint x: 235, startPoint y: 90, endPoint x: 170, endPoint y: 86, distance: 65.3
click at [170, 86] on div "21953 Advanced Search" at bounding box center [327, 90] width 408 height 24
type input "22239"
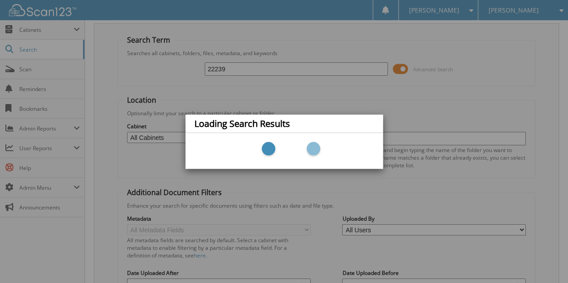
scroll to position [25, 0]
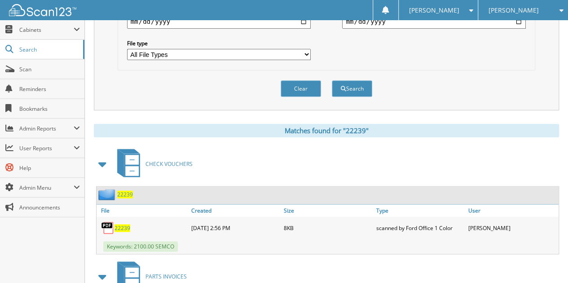
scroll to position [286, 0]
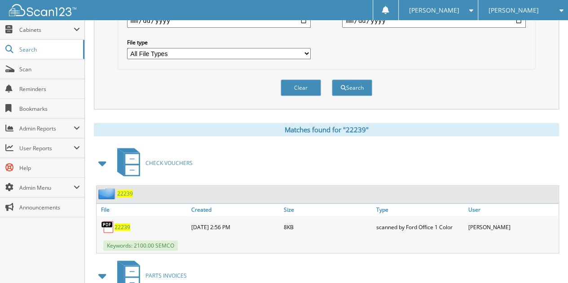
click at [106, 155] on span at bounding box center [103, 163] width 13 height 16
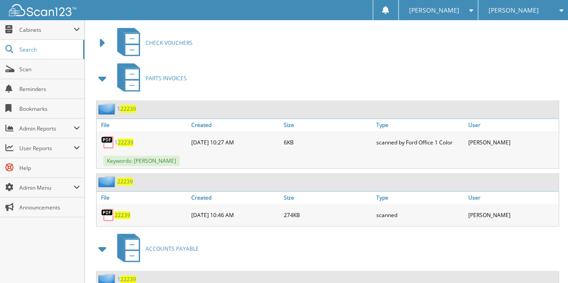
scroll to position [407, 0]
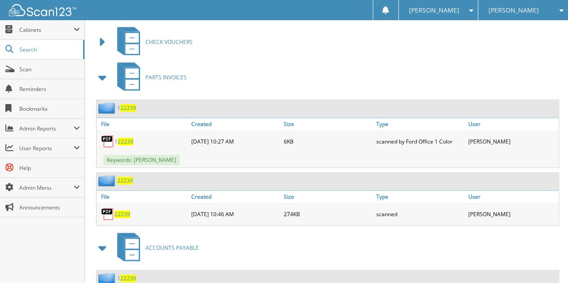
click at [101, 70] on span at bounding box center [103, 78] width 13 height 16
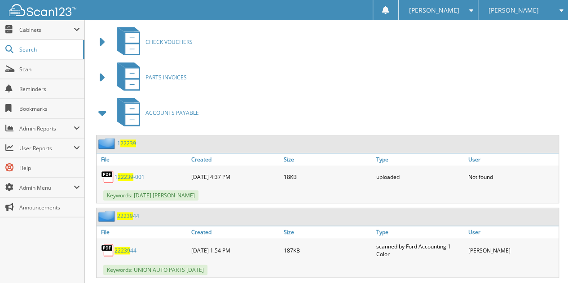
click at [99, 105] on span at bounding box center [103, 113] width 13 height 16
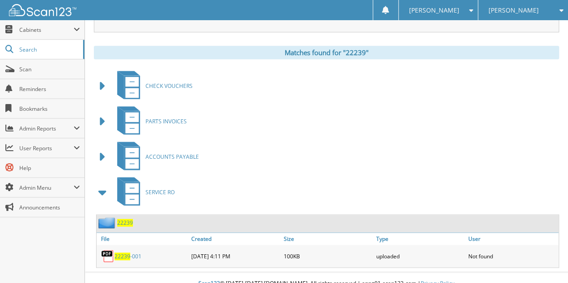
click at [102, 185] on span at bounding box center [103, 193] width 13 height 16
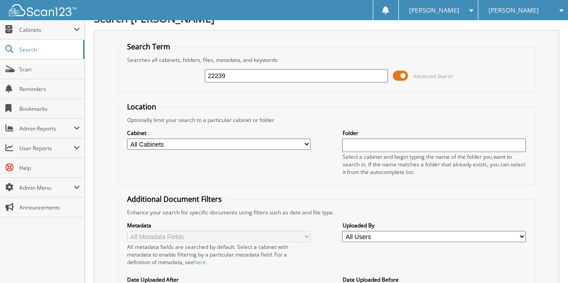
scroll to position [0, 0]
